Goal: Information Seeking & Learning: Learn about a topic

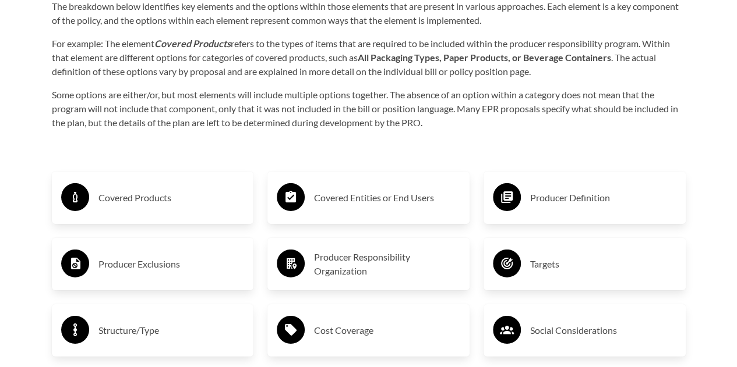
scroll to position [1762, 0]
click at [108, 202] on h3 "Covered Products" at bounding box center [171, 198] width 146 height 19
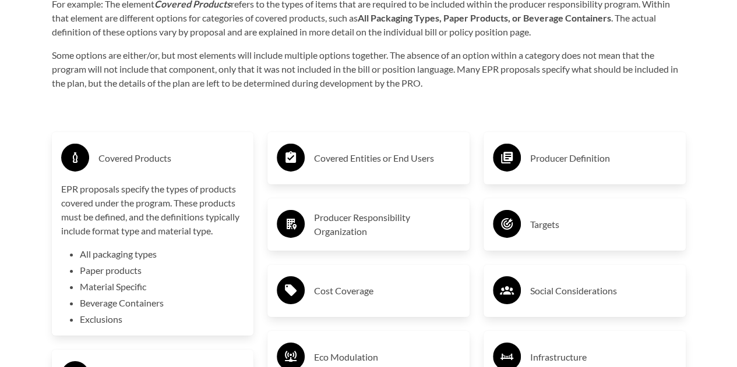
scroll to position [1809, 0]
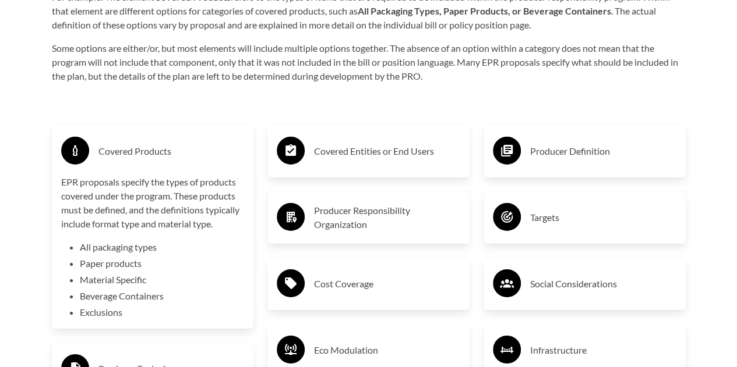
click at [68, 158] on circle at bounding box center [75, 151] width 28 height 28
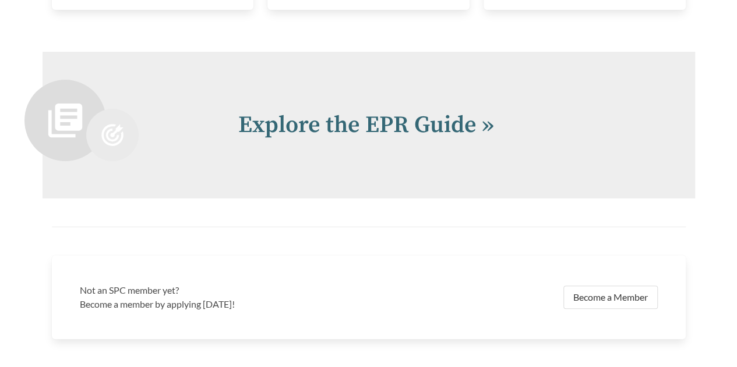
scroll to position [2314, 0]
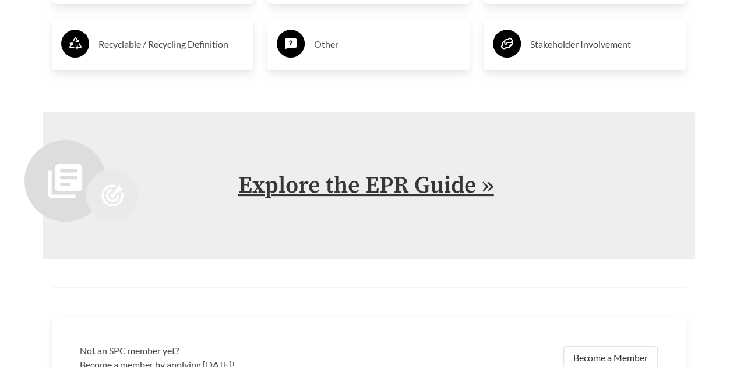
click at [277, 178] on link "Explore the EPR Guide »" at bounding box center [366, 185] width 256 height 29
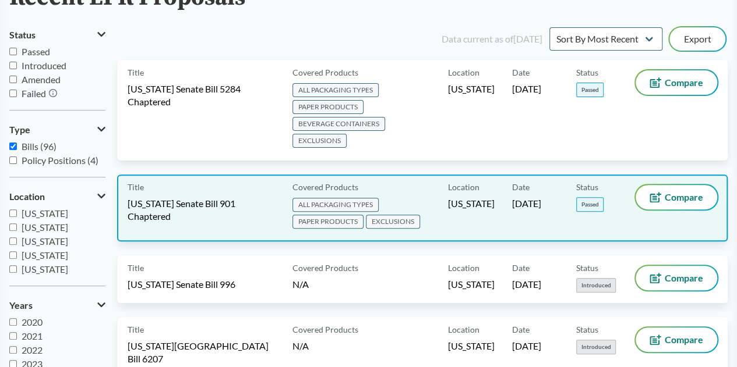
scroll to position [102, 0]
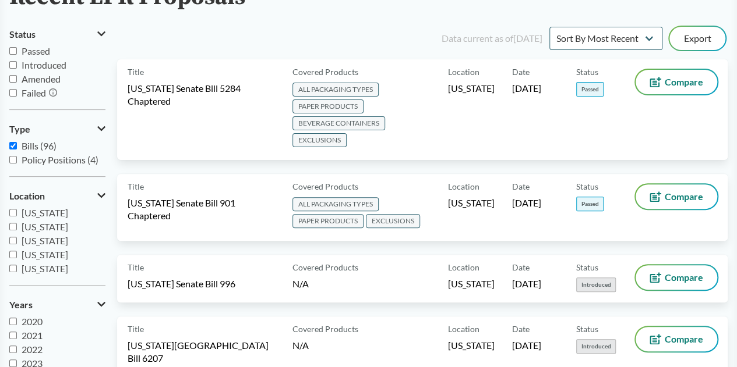
click at [11, 51] on input "Passed" at bounding box center [13, 51] width 8 height 8
checkbox input "true"
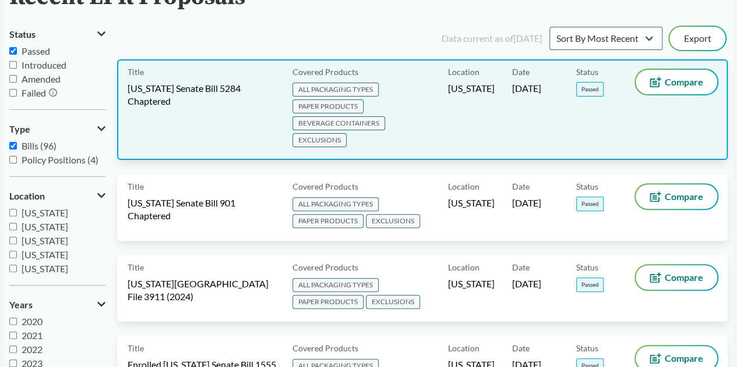
click at [203, 116] on div "Title [US_STATE] Senate Bill 5284 Chaptered" at bounding box center [208, 110] width 160 height 80
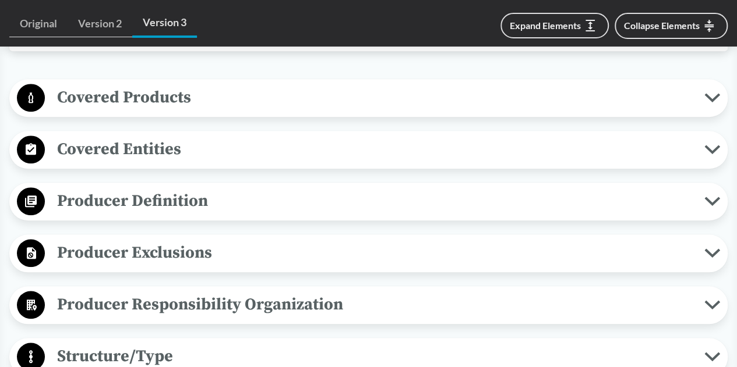
scroll to position [442, 0]
click at [211, 100] on span "Covered Products" at bounding box center [374, 98] width 659 height 26
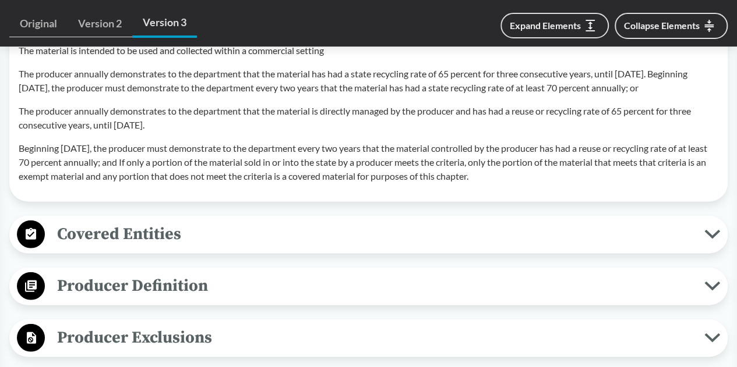
scroll to position [1380, 0]
click at [238, 248] on span "Covered Entities" at bounding box center [374, 235] width 659 height 26
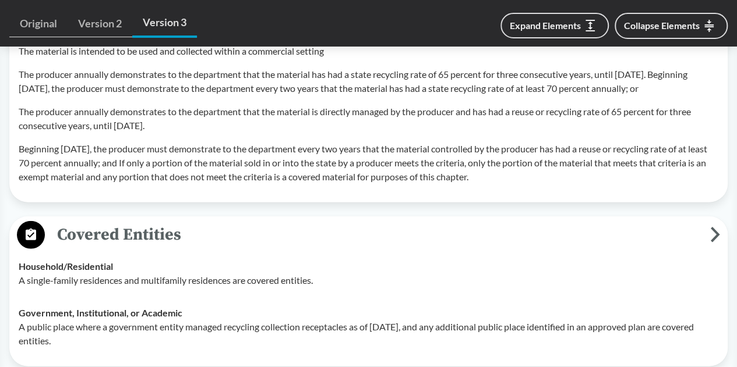
click at [238, 248] on span "Covered Entities" at bounding box center [377, 235] width 665 height 26
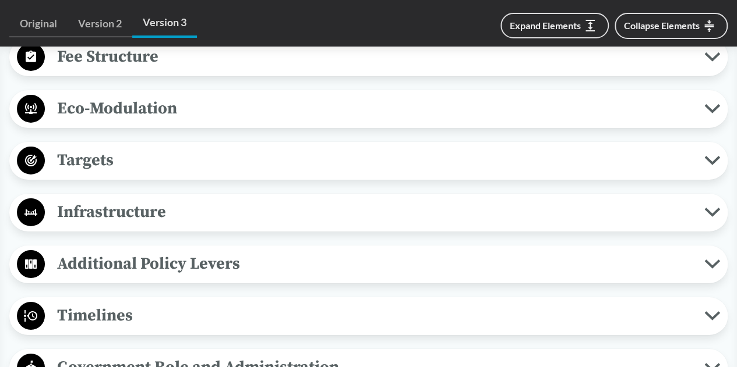
scroll to position [1868, 0]
